Goal: Transaction & Acquisition: Subscribe to service/newsletter

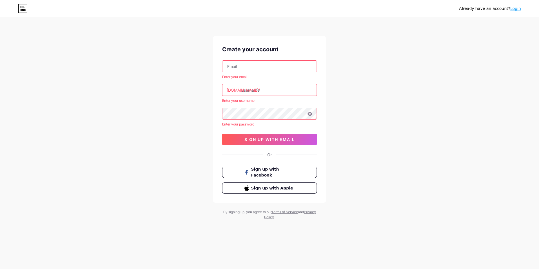
type input "[EMAIL_ADDRESS][DOMAIN_NAME]"
drag, startPoint x: 274, startPoint y: 89, endPoint x: 234, endPoint y: 89, distance: 40.0
click at [233, 89] on div "bio.link/ гор ослобеков" at bounding box center [269, 90] width 95 height 12
type input "егор ослобеков"
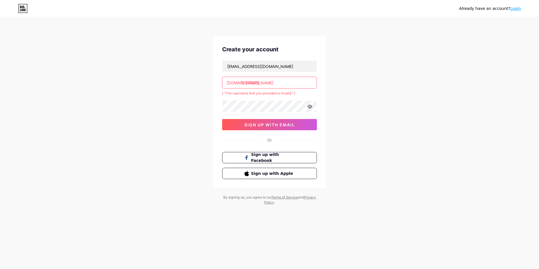
drag, startPoint x: 292, startPoint y: 86, endPoint x: 240, endPoint y: 86, distance: 51.9
click at [240, 86] on input "егор ослобеков" at bounding box center [269, 82] width 94 height 11
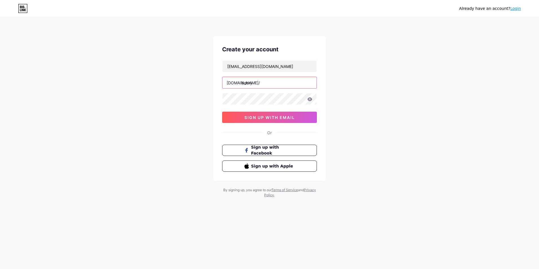
type input "becry"
click at [253, 121] on button "sign up with email" at bounding box center [269, 117] width 95 height 11
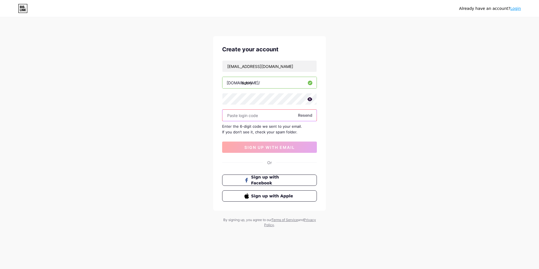
paste input "#roblox #growagarden #вырастисад ерокс,роблокс,енот,гаг,вырасти сад, роблокс, г…"
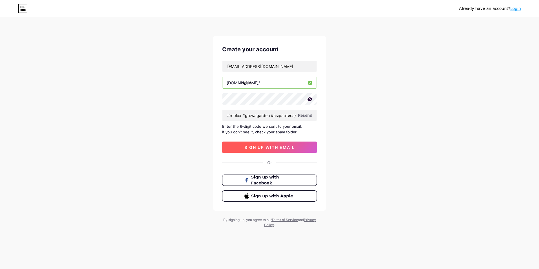
click at [250, 147] on span "sign up with email" at bounding box center [269, 147] width 50 height 5
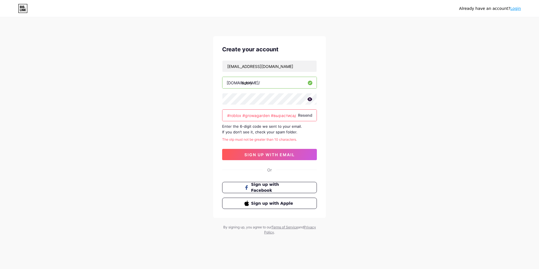
click at [250, 117] on input "#roblox #growagarden #вырастисад ерокс,роблокс,енот,гаг,вырасти сад, роблокс, г…" at bounding box center [269, 115] width 94 height 11
click at [269, 113] on input "#roblox #growagarden #вырастисад ерокс,роблокс,енот,гаг,вырасти сад, роблокс, г…" at bounding box center [269, 115] width 94 height 11
paste input "238224"
type input "238224"
click at [291, 155] on span "sign up with email" at bounding box center [269, 154] width 50 height 5
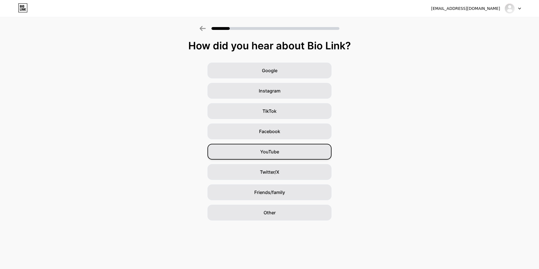
click at [285, 152] on div "YouTube" at bounding box center [270, 152] width 124 height 16
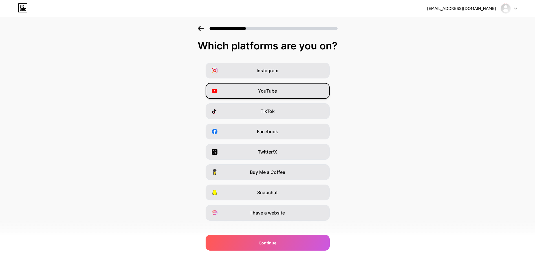
click at [270, 96] on div "YouTube" at bounding box center [268, 91] width 124 height 16
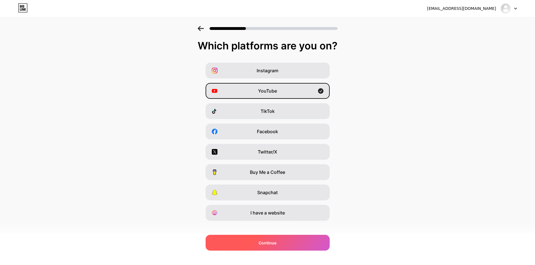
click at [311, 241] on div "Continue" at bounding box center [268, 243] width 124 height 16
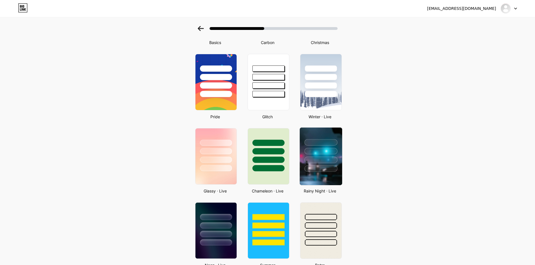
click at [324, 170] on div at bounding box center [320, 168] width 33 height 6
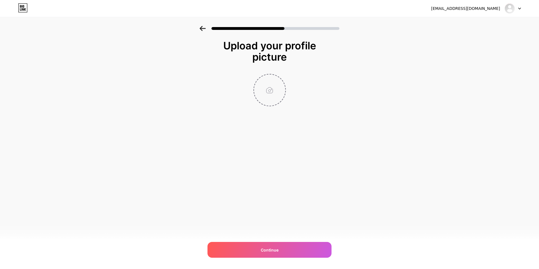
click at [273, 97] on input "file" at bounding box center [269, 89] width 31 height 31
type input "C:\fakepath\download (3).jpeg"
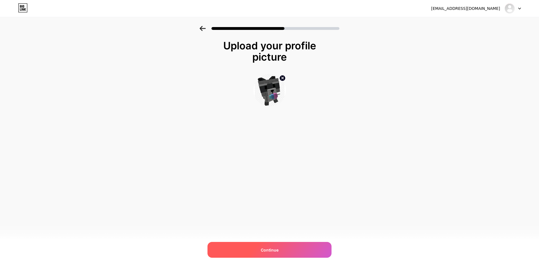
click at [314, 245] on div "Continue" at bounding box center [270, 250] width 124 height 16
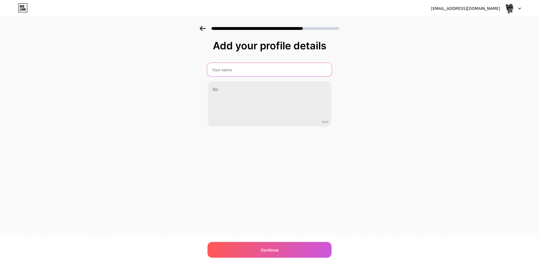
click at [227, 72] on input "text" at bounding box center [269, 70] width 125 height 14
type input "BECRY"
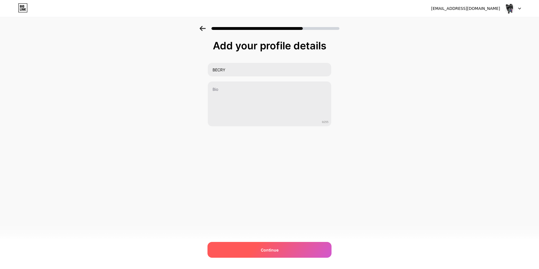
click at [280, 251] on div "Continue" at bounding box center [270, 250] width 124 height 16
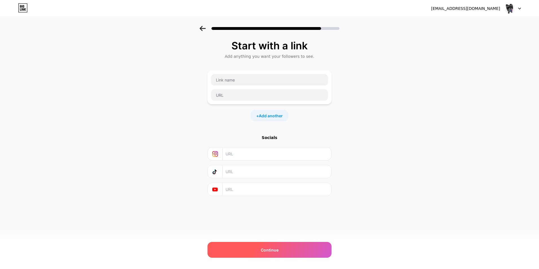
click at [272, 255] on div "Continue" at bounding box center [270, 250] width 124 height 16
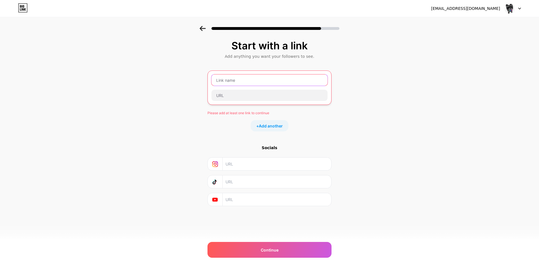
click at [221, 80] on input "text" at bounding box center [269, 79] width 116 height 11
drag, startPoint x: 239, startPoint y: 82, endPoint x: 186, endPoint y: 82, distance: 53.3
click at [188, 82] on div "Start with a link Add anything you want your followers to see. GAG TRADE SERVER…" at bounding box center [269, 125] width 539 height 198
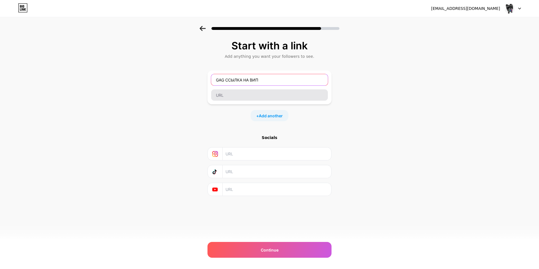
type input "GAG ССЫЛКА НА ВИП"
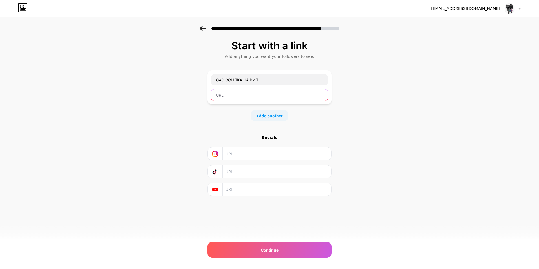
click at [250, 96] on input "text" at bounding box center [269, 94] width 117 height 11
paste input "https://www.roblox.com.tg/games/126884695634066/Grow-a-Garden?privateServerLink…"
type input "https://www.roblox.com.tg/games/126884695634066/Grow-a-Garden?privateServerLink…"
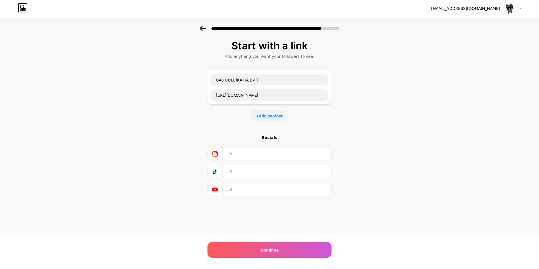
click at [277, 118] on span "Add another" at bounding box center [271, 116] width 24 height 6
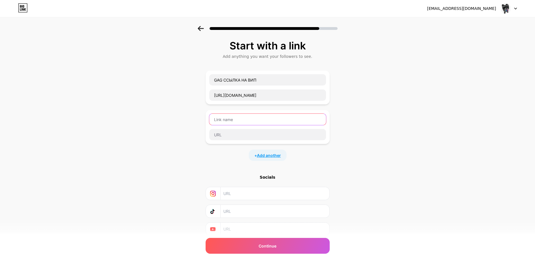
click at [277, 118] on input "text" at bounding box center [267, 119] width 117 height 11
type input "GAG ССЫЛКА НА ПРОФИЛЬ"
drag, startPoint x: 365, startPoint y: 138, endPoint x: 323, endPoint y: 128, distance: 43.2
click at [365, 138] on div "Start with a link Add anything you want your followers to see. GAG ССЫЛКА НА ВИ…" at bounding box center [267, 145] width 535 height 238
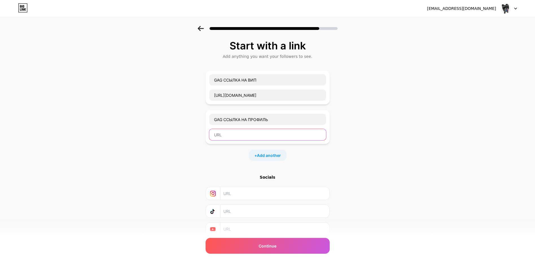
click at [283, 135] on input "text" at bounding box center [267, 134] width 117 height 11
paste input "https://www.roblox.com.tg/users/6145462627/profile"
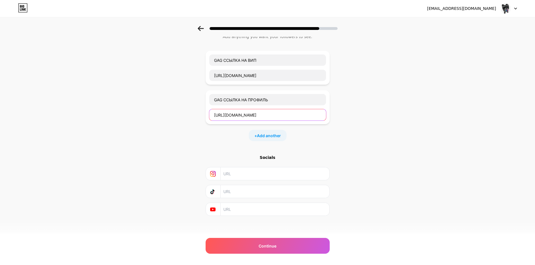
scroll to position [21, 0]
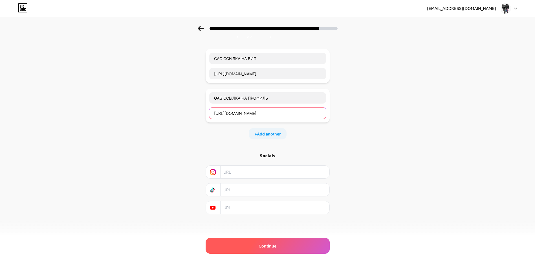
type input "https://www.roblox.com.tg/users/6145462627/profile"
click at [286, 247] on div "Continue" at bounding box center [268, 246] width 124 height 16
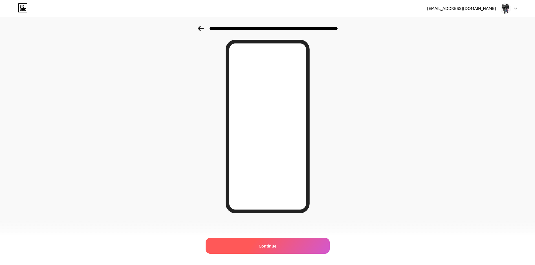
scroll to position [19, 0]
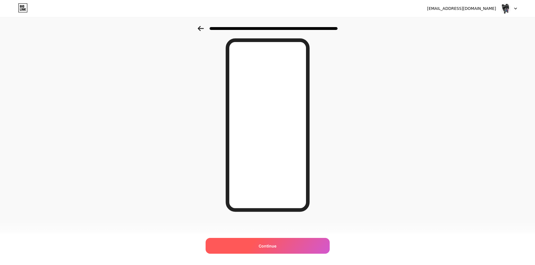
click at [301, 241] on div "Continue" at bounding box center [268, 246] width 124 height 16
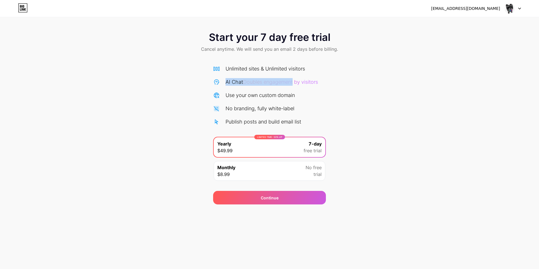
drag, startPoint x: 314, startPoint y: 69, endPoint x: 301, endPoint y: 92, distance: 26.1
click at [300, 91] on div "Unlimited sites & Unlimited visitors AI Chat Doubles engagement by visitors Use…" at bounding box center [269, 95] width 113 height 61
drag, startPoint x: 301, startPoint y: 92, endPoint x: 299, endPoint y: 184, distance: 92.2
click at [299, 184] on div "Continue" at bounding box center [269, 194] width 113 height 20
click at [300, 175] on div "Monthly $8.99 No free trial" at bounding box center [270, 171] width 112 height 20
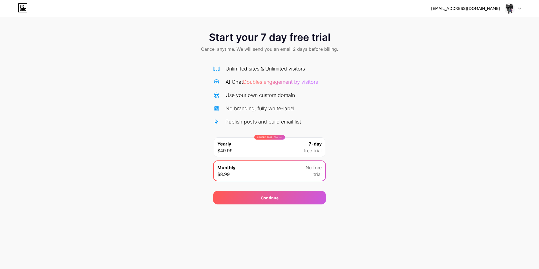
click at [299, 156] on div "LIMITED TIME : 50% off Yearly $49.99 7-day free trial" at bounding box center [270, 147] width 112 height 20
click at [508, 14] on img at bounding box center [509, 8] width 11 height 11
